Goal: Information Seeking & Learning: Learn about a topic

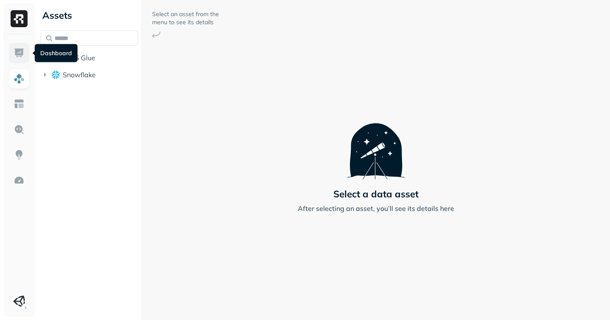
click at [16, 51] on img at bounding box center [19, 52] width 11 height 11
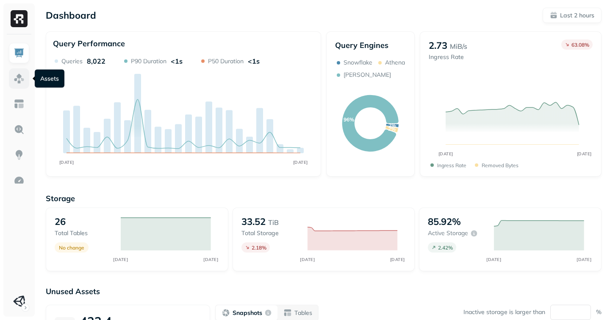
click at [19, 83] on img at bounding box center [19, 78] width 11 height 11
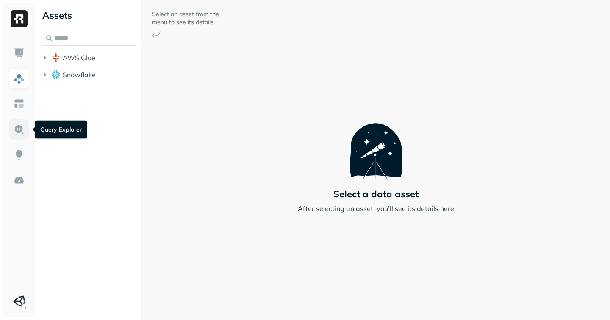
click at [17, 134] on img at bounding box center [19, 129] width 11 height 11
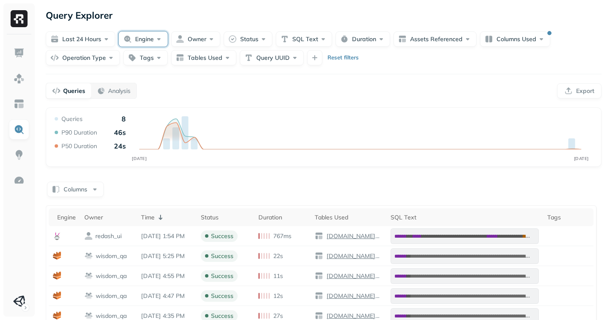
click at [143, 40] on button "Engine" at bounding box center [143, 38] width 49 height 15
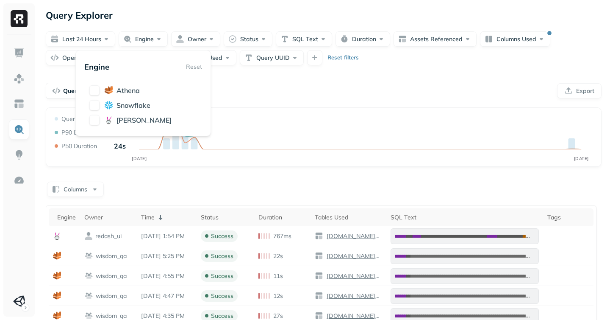
click at [372, 96] on div "Queries Analysis Export" at bounding box center [324, 91] width 556 height 16
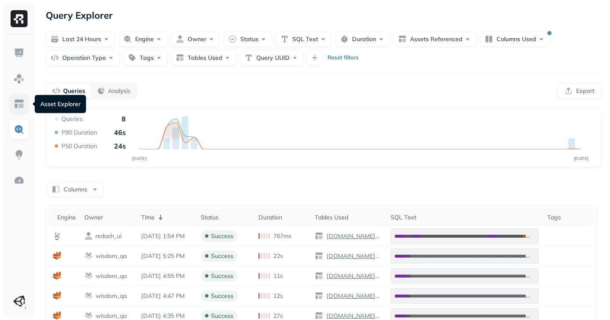
click at [17, 107] on img at bounding box center [19, 103] width 11 height 11
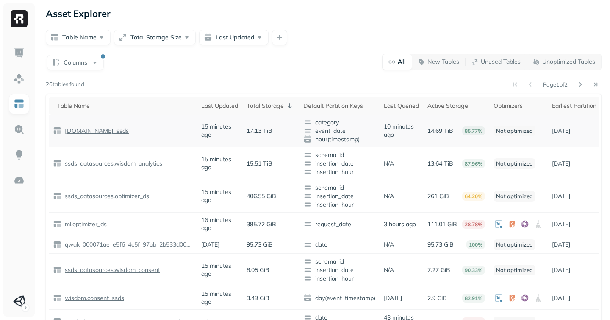
click at [264, 130] on p "17.13 TiB" at bounding box center [260, 131] width 26 height 8
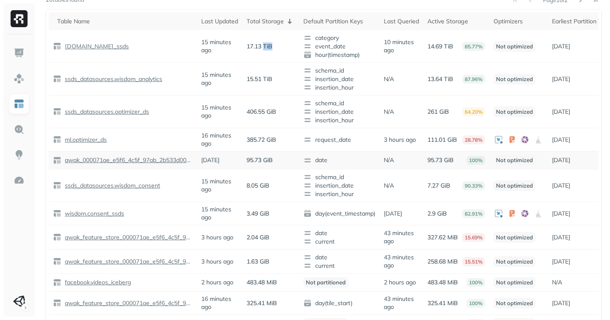
scroll to position [85, 0]
click at [81, 140] on p "ml.optimizer_ds" at bounding box center [85, 139] width 44 height 8
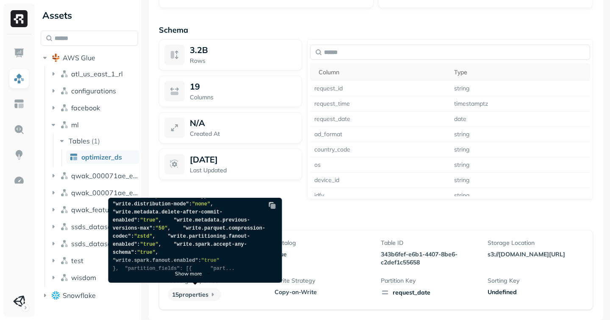
scroll to position [228, 0]
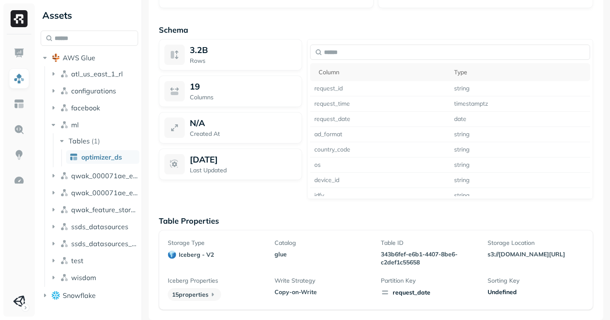
click at [352, 239] on p "Catalog" at bounding box center [323, 243] width 97 height 8
drag, startPoint x: 273, startPoint y: 289, endPoint x: 313, endPoint y: 289, distance: 39.8
click at [313, 289] on div "Storage Type iceberg - v2 Catalog glue Table ID 343b6fef-e6b1-4407-8be6-c2def1c…" at bounding box center [376, 270] width 417 height 62
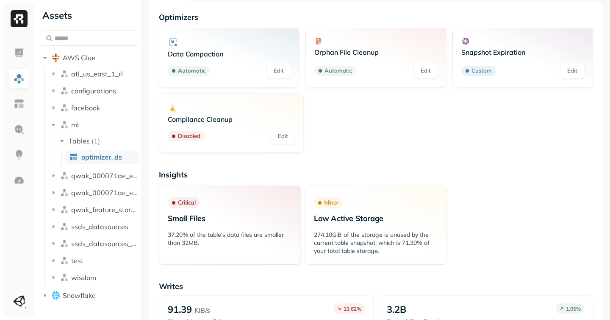
scroll to position [0, 0]
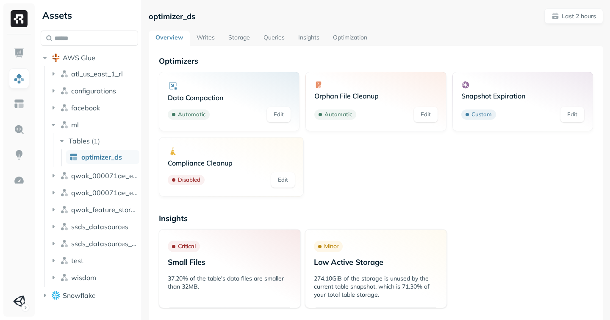
click at [208, 38] on link "Writes" at bounding box center [206, 38] width 32 height 15
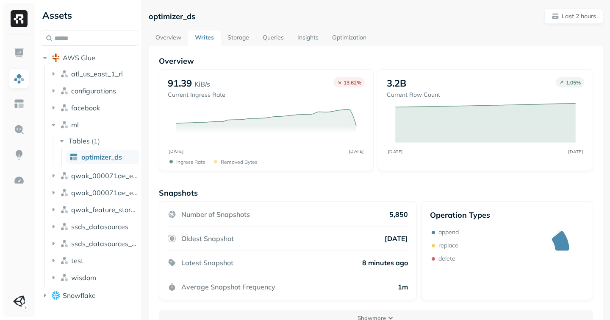
click at [236, 36] on link "Storage" at bounding box center [238, 38] width 35 height 15
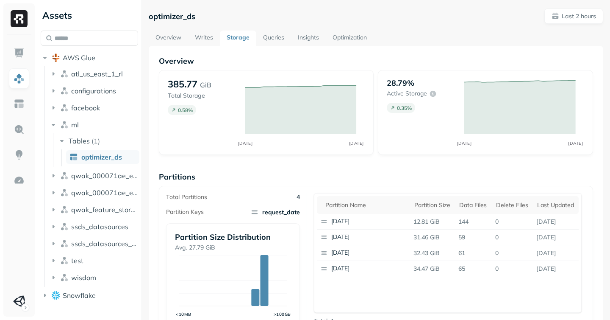
click at [356, 33] on link "Optimization" at bounding box center [350, 38] width 48 height 15
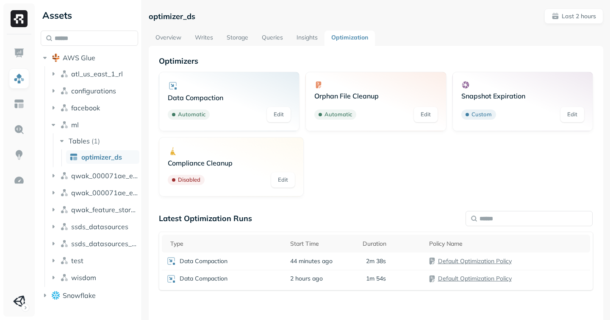
click at [195, 166] on p "Compliance Cleanup" at bounding box center [231, 162] width 127 height 8
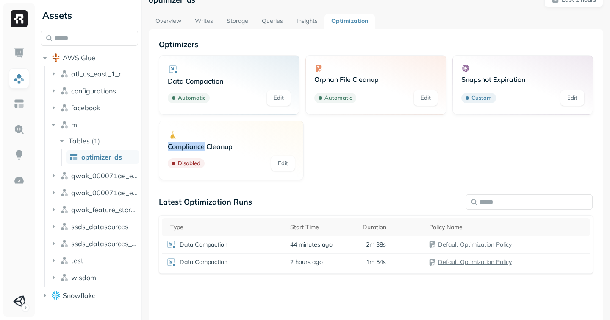
scroll to position [6, 0]
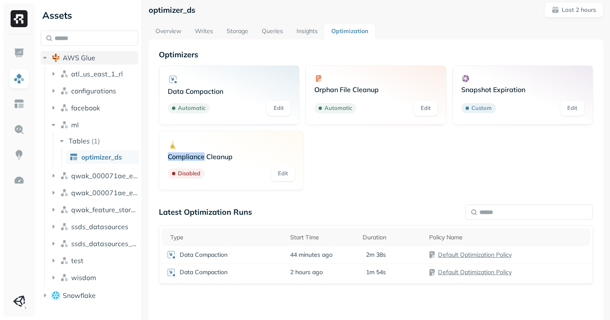
click at [42, 59] on icon "button" at bounding box center [45, 57] width 8 height 8
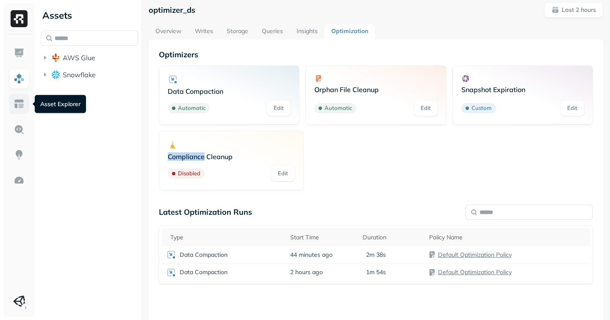
click at [9, 109] on link at bounding box center [19, 104] width 20 height 20
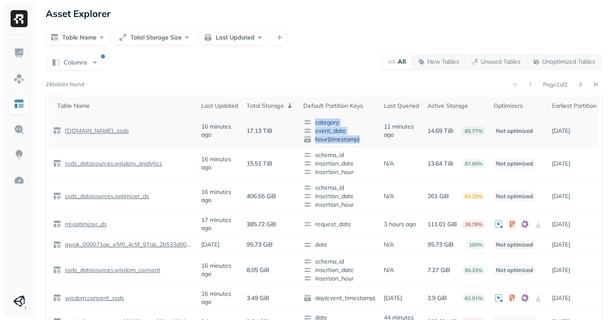
drag, startPoint x: 304, startPoint y: 122, endPoint x: 355, endPoint y: 143, distance: 54.9
click at [355, 143] on td "category event_date hour(timestamp)" at bounding box center [339, 130] width 81 height 33
drag, startPoint x: 522, startPoint y: 131, endPoint x: 502, endPoint y: 131, distance: 19.9
click at [502, 131] on p "Not optimized" at bounding box center [515, 130] width 42 height 11
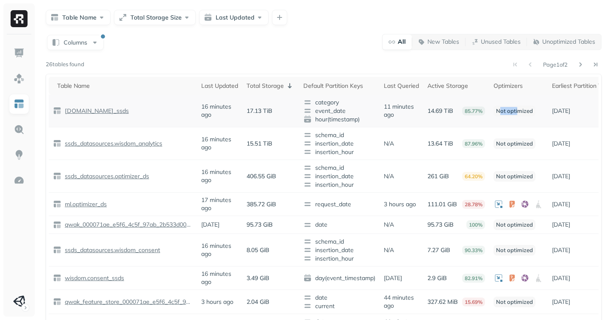
scroll to position [22, 0]
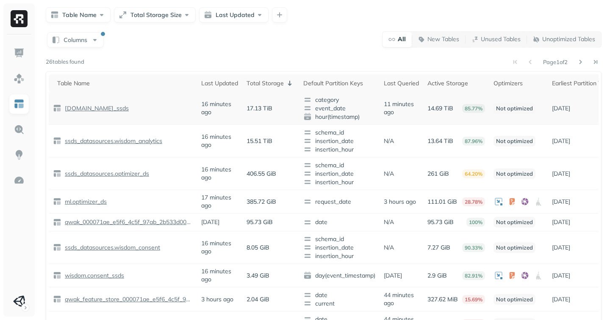
click at [262, 107] on p "17.13 TiB" at bounding box center [260, 108] width 26 height 8
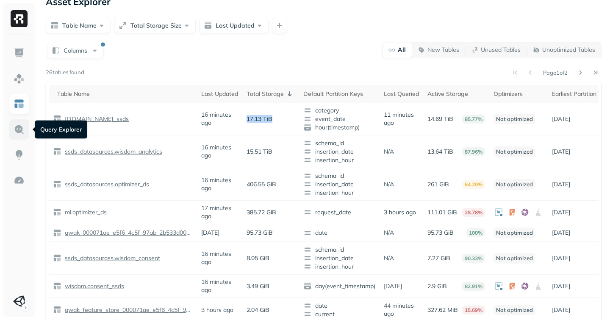
click at [16, 128] on img at bounding box center [19, 129] width 11 height 11
